Goal: Task Accomplishment & Management: Manage account settings

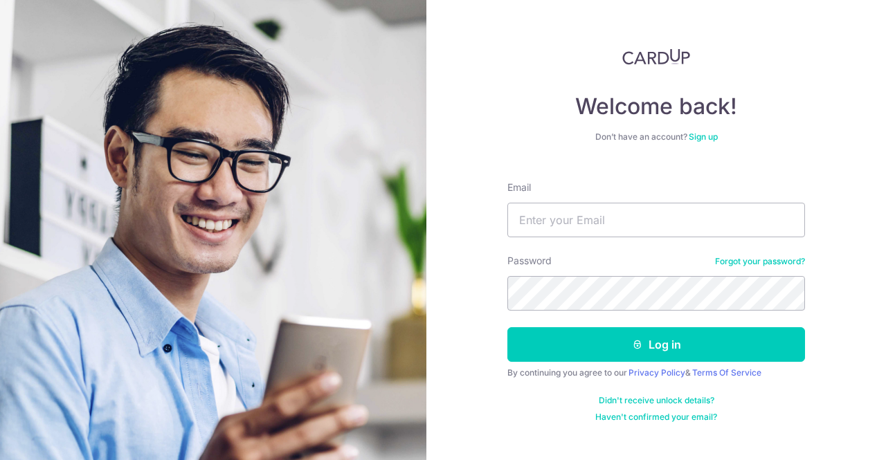
type input "[EMAIL_ADDRESS][DOMAIN_NAME]"
click at [508, 328] on button "Log in" at bounding box center [657, 345] width 298 height 35
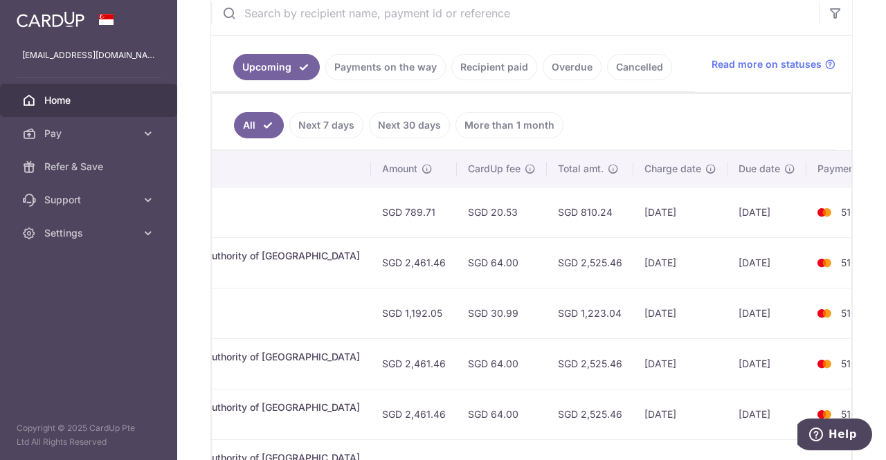
scroll to position [0, 442]
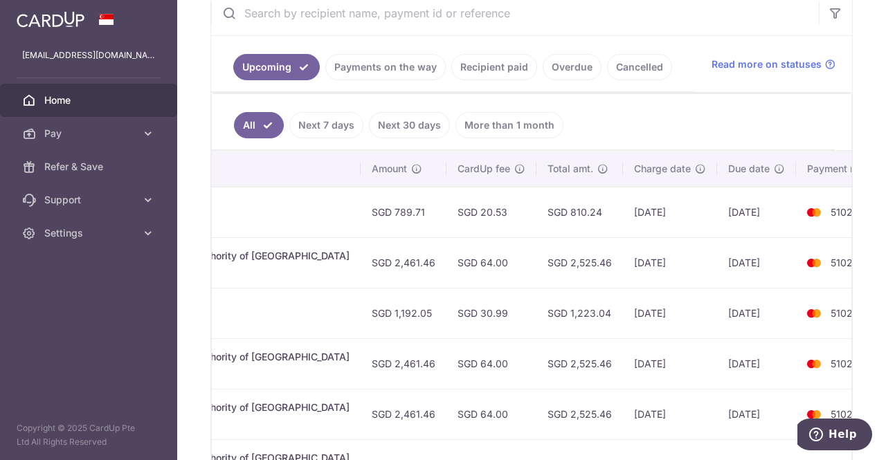
drag, startPoint x: 640, startPoint y: 208, endPoint x: 690, endPoint y: 208, distance: 49.9
click at [690, 208] on tr "Update payment Cancel payment Scheduled for charge txn_d25114e42bc Condo & MCST…" at bounding box center [335, 212] width 1132 height 51
click at [623, 214] on td "[DATE]" at bounding box center [670, 212] width 94 height 51
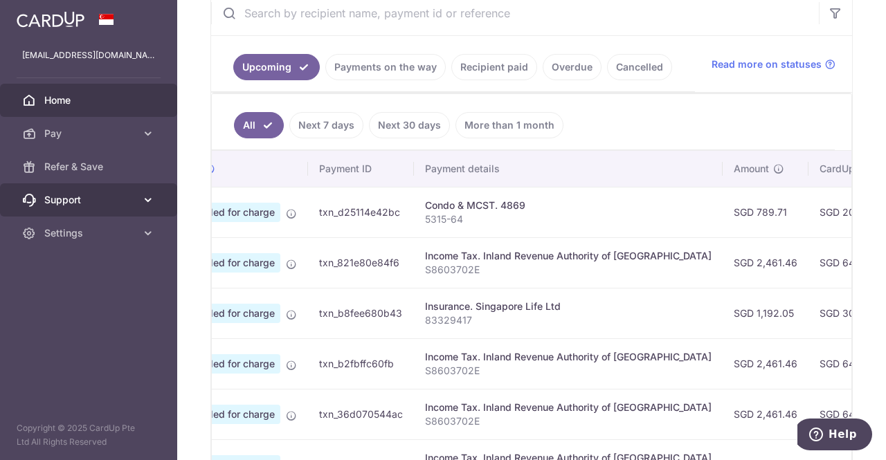
scroll to position [0, 0]
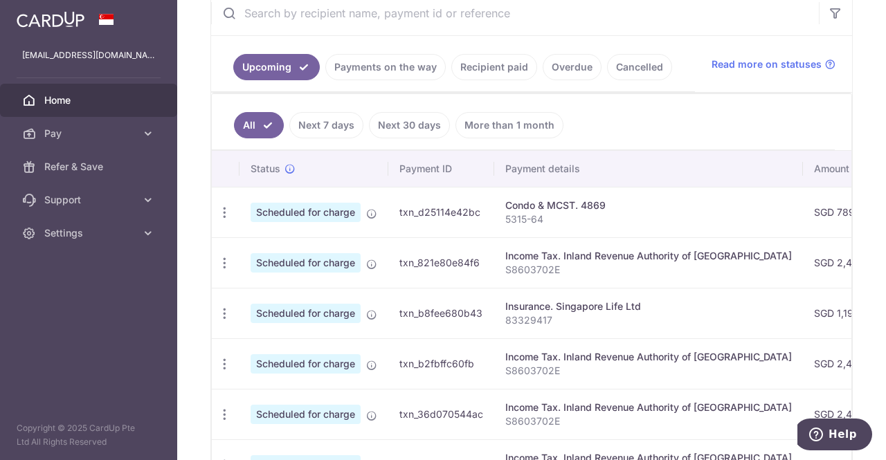
drag, startPoint x: 375, startPoint y: 210, endPoint x: 252, endPoint y: 217, distance: 122.8
click at [252, 217] on tr "Update payment Cancel payment Scheduled for charge txn_d25114e42bc Condo & MCST…" at bounding box center [778, 212] width 1132 height 51
click at [534, 224] on td "Condo & MCST. 4869 5315-64" at bounding box center [648, 212] width 309 height 51
click at [224, 211] on icon "button" at bounding box center [224, 213] width 15 height 15
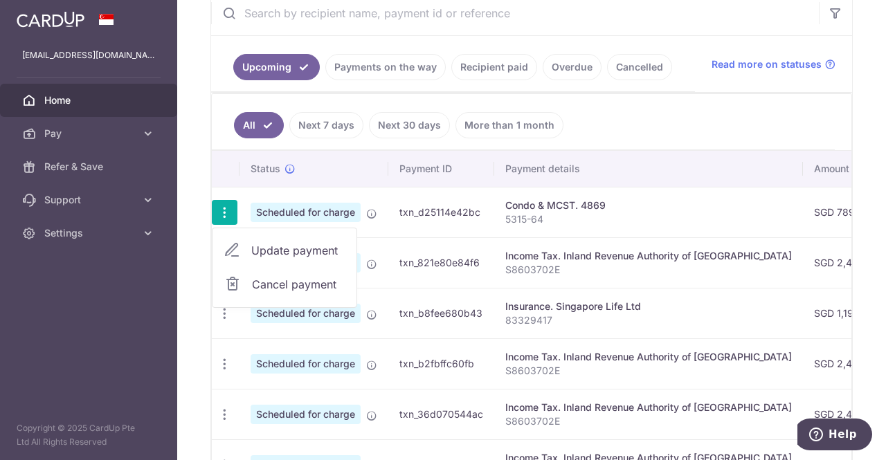
click at [224, 211] on icon "button" at bounding box center [224, 213] width 15 height 15
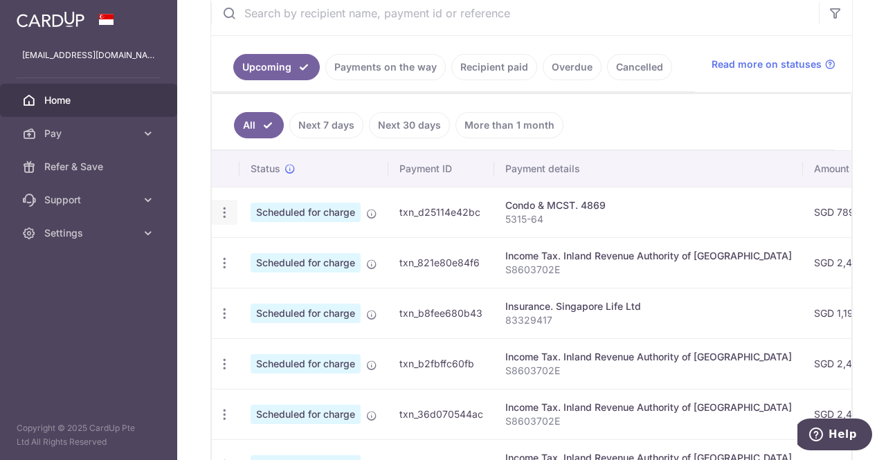
click at [223, 213] on icon "button" at bounding box center [224, 213] width 15 height 15
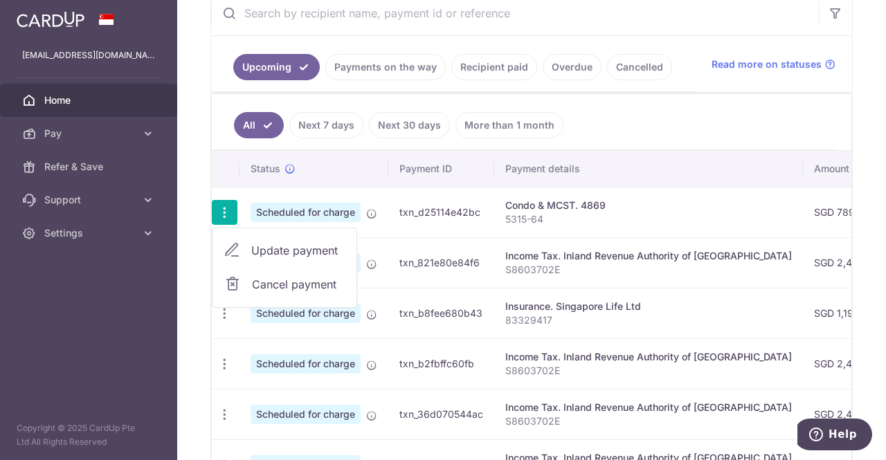
click at [298, 283] on span "Cancel payment" at bounding box center [298, 284] width 93 height 17
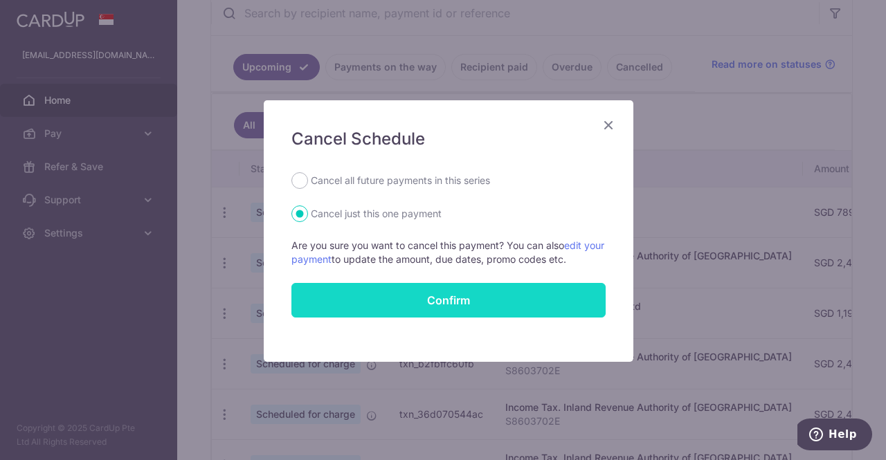
click at [484, 301] on button "Confirm" at bounding box center [449, 300] width 314 height 35
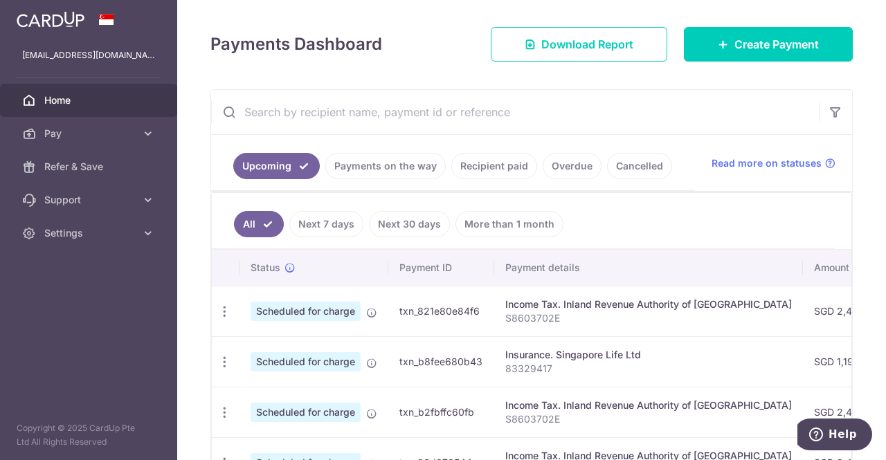
scroll to position [168, 0]
